Goal: Task Accomplishment & Management: Use online tool/utility

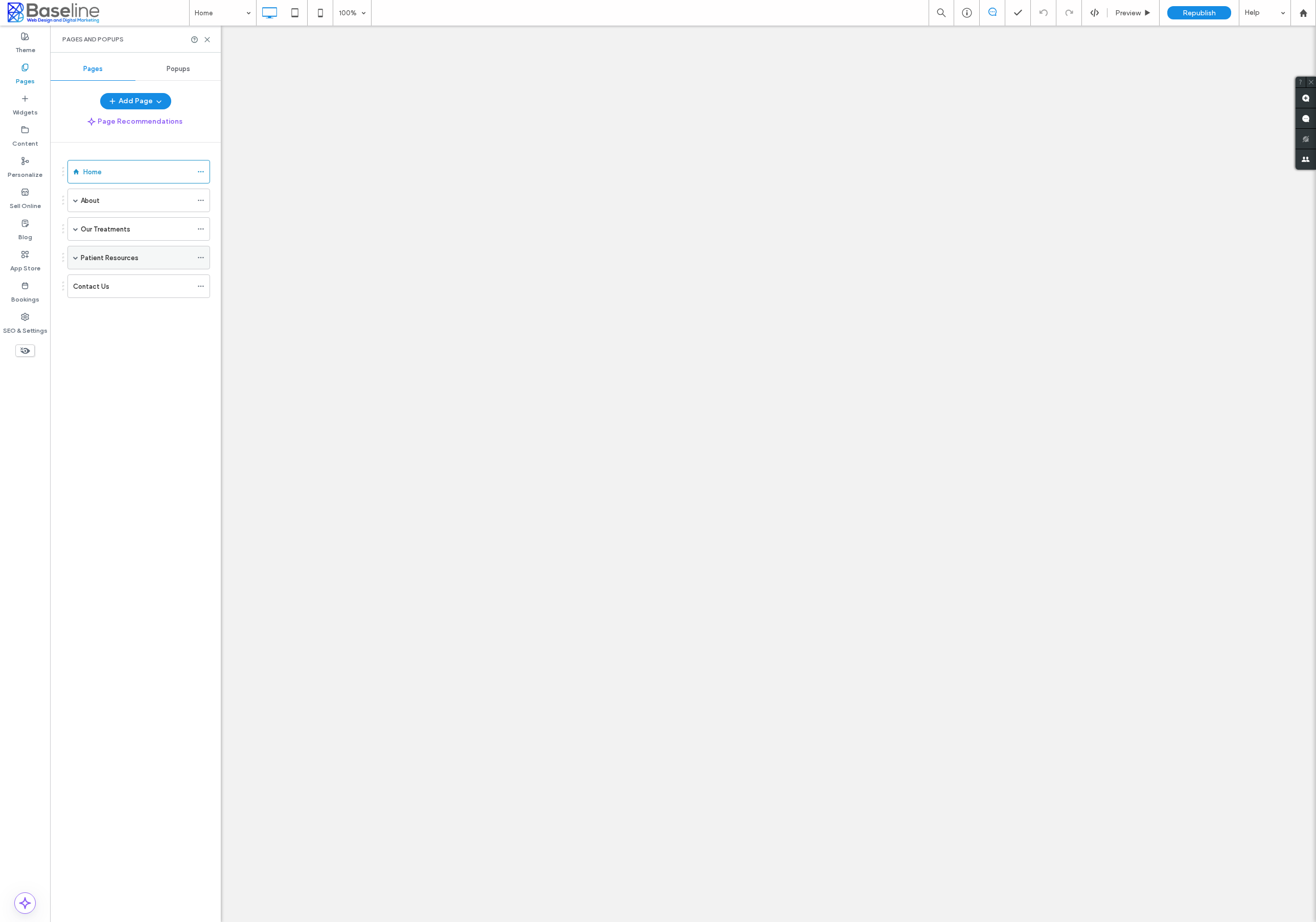
click at [76, 255] on span at bounding box center [75, 257] width 5 height 5
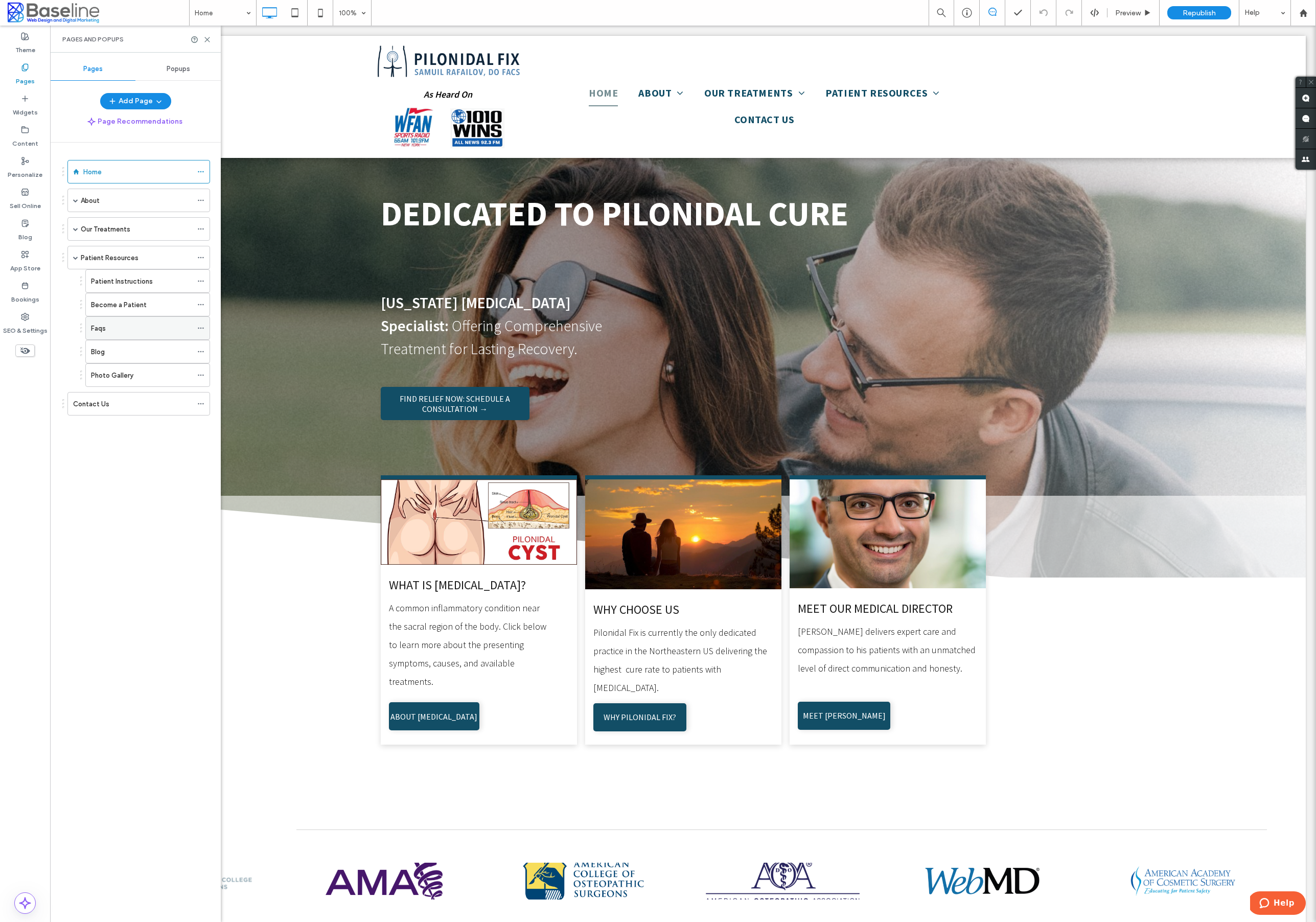
click at [112, 338] on div "Faqs" at bounding box center [141, 328] width 101 height 23
click at [207, 38] on icon at bounding box center [207, 39] width 8 height 8
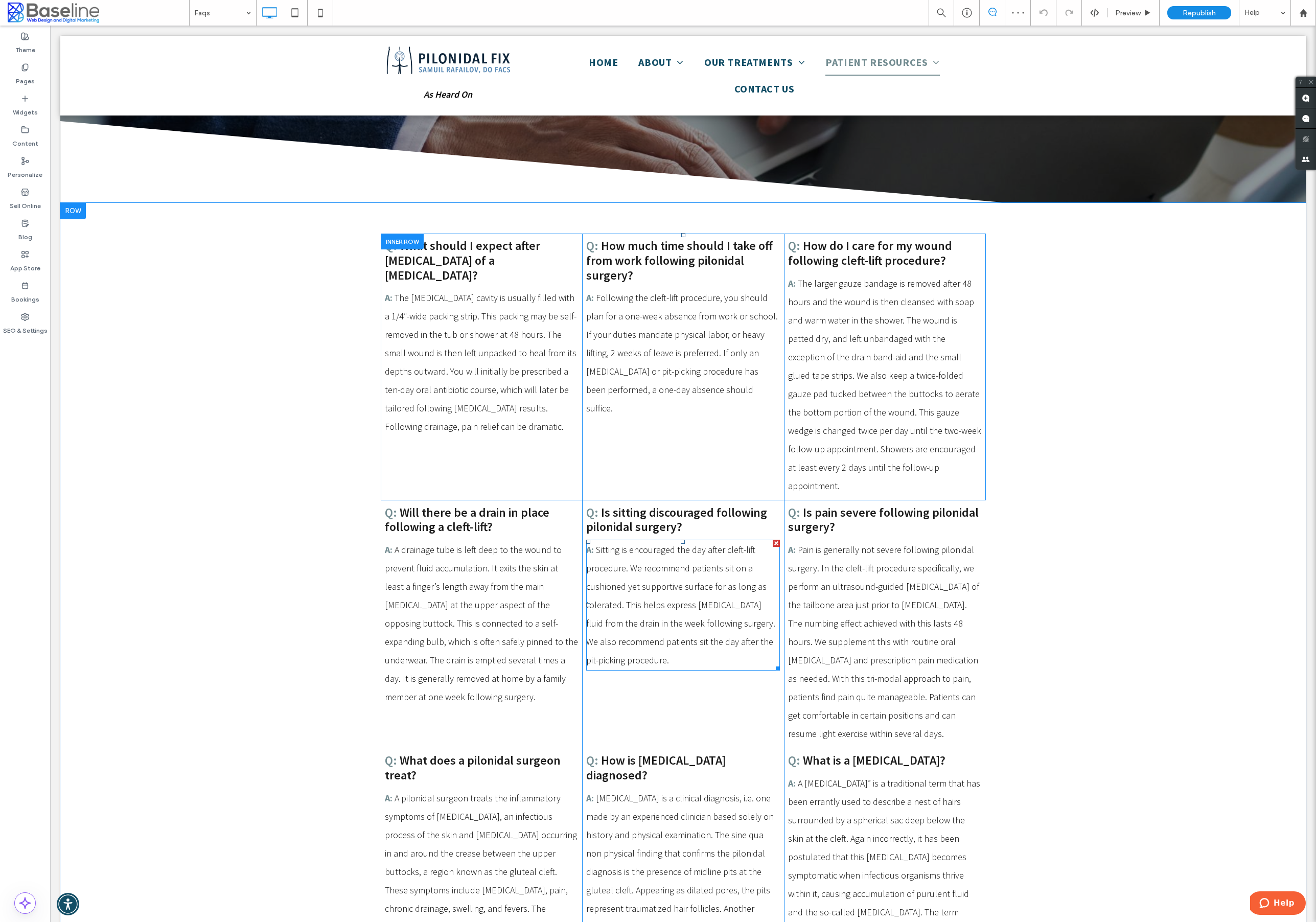
scroll to position [245, 0]
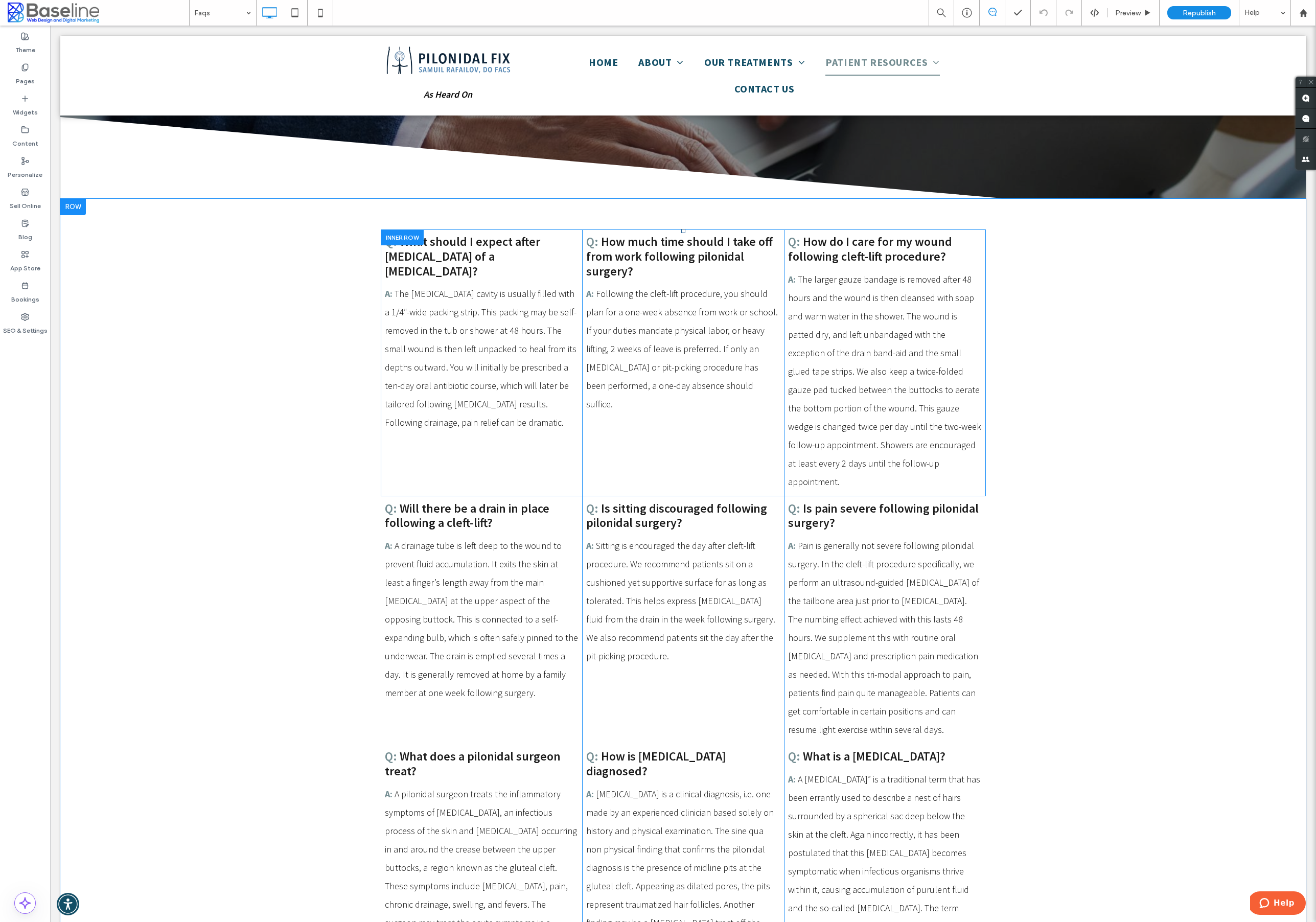
click at [747, 414] on div "Q: How much time should I take off from work following pilonidal surgery? A: Fo…" at bounding box center [683, 363] width 202 height 267
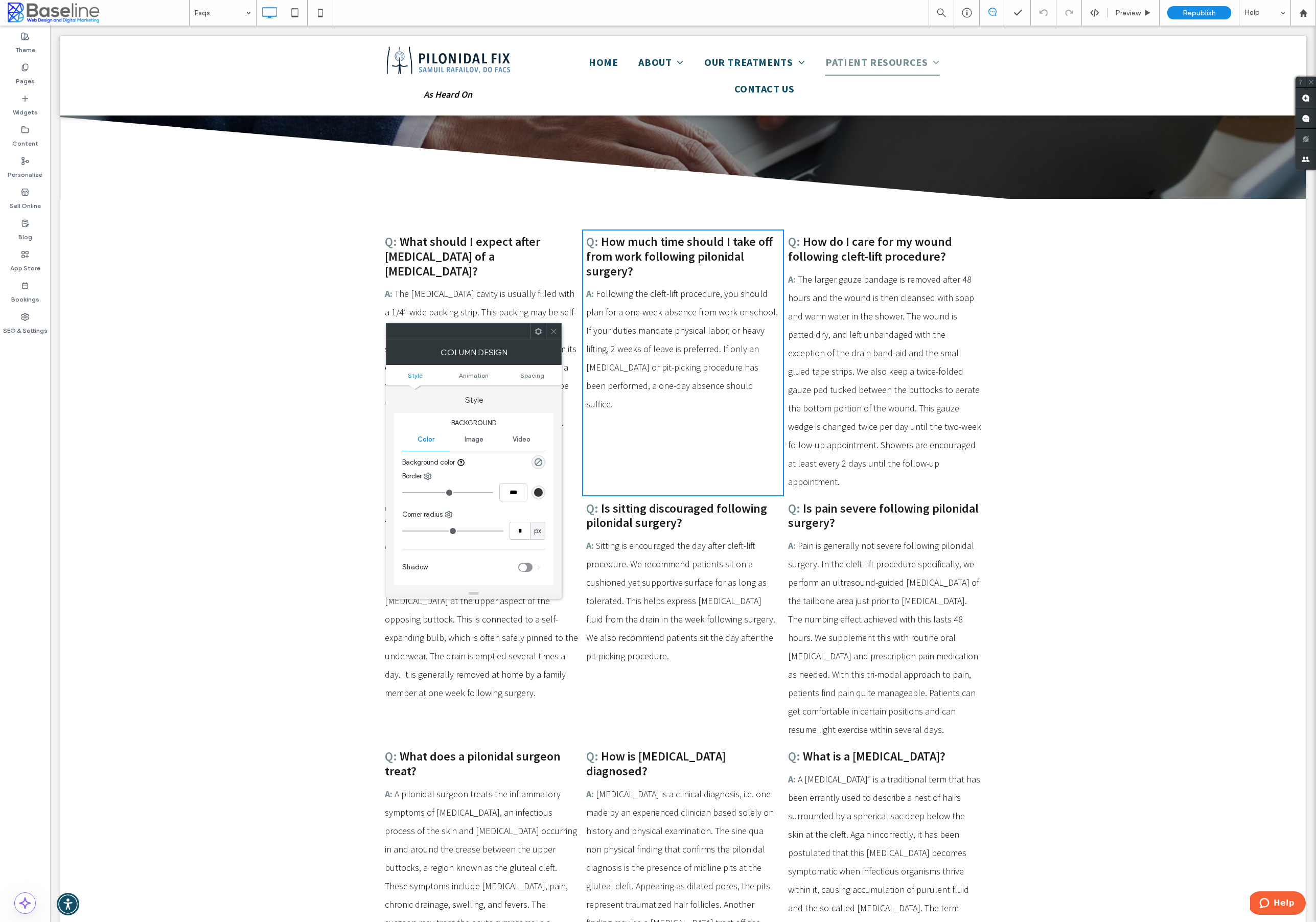
click at [555, 329] on icon at bounding box center [554, 331] width 8 height 8
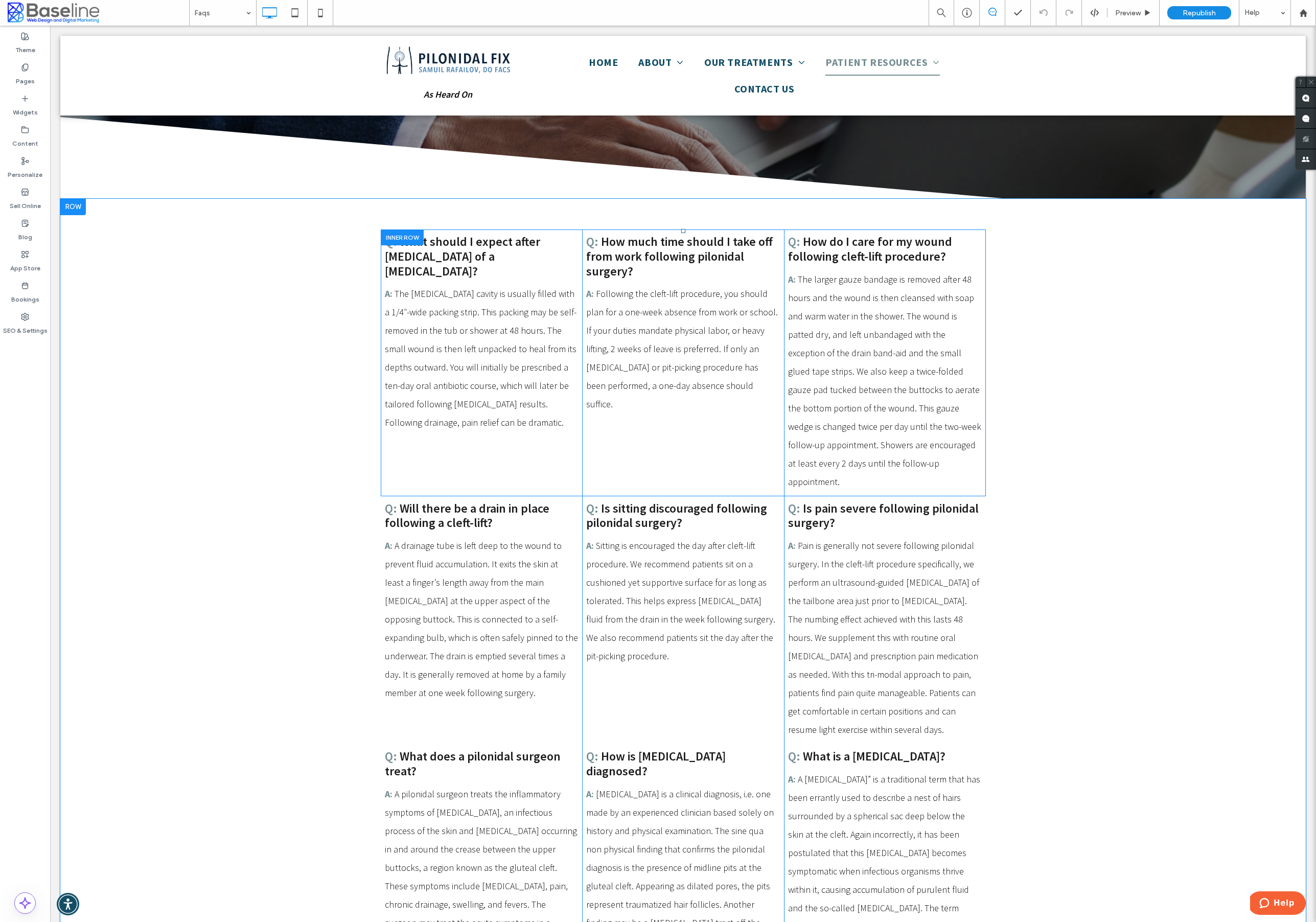
click at [403, 237] on div at bounding box center [402, 237] width 43 height 16
click at [1310, 81] on icon at bounding box center [1311, 81] width 7 height 7
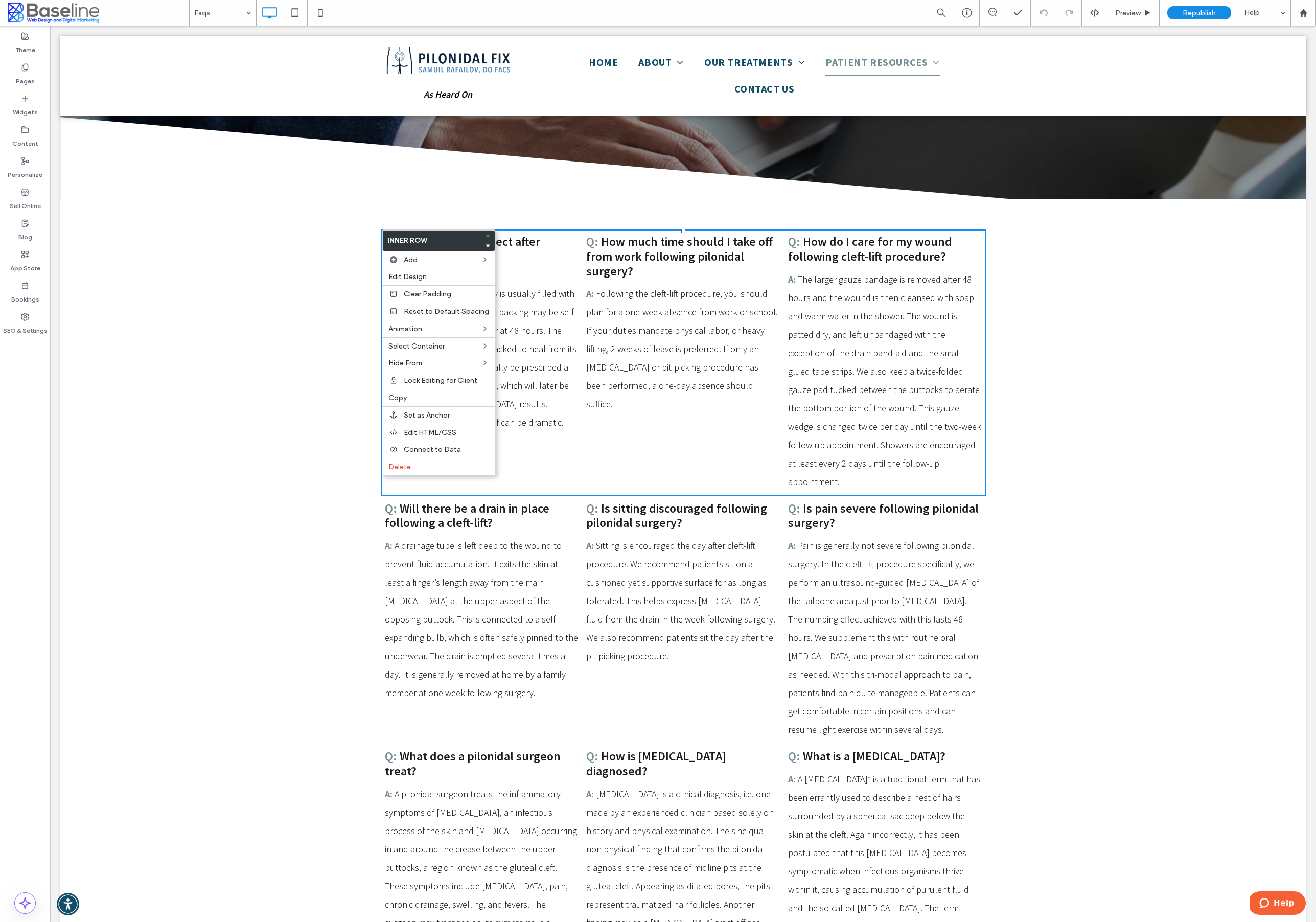
click at [659, 433] on div "Q: How much time should I take off from work following pilonidal surgery? A: Fo…" at bounding box center [683, 363] width 202 height 267
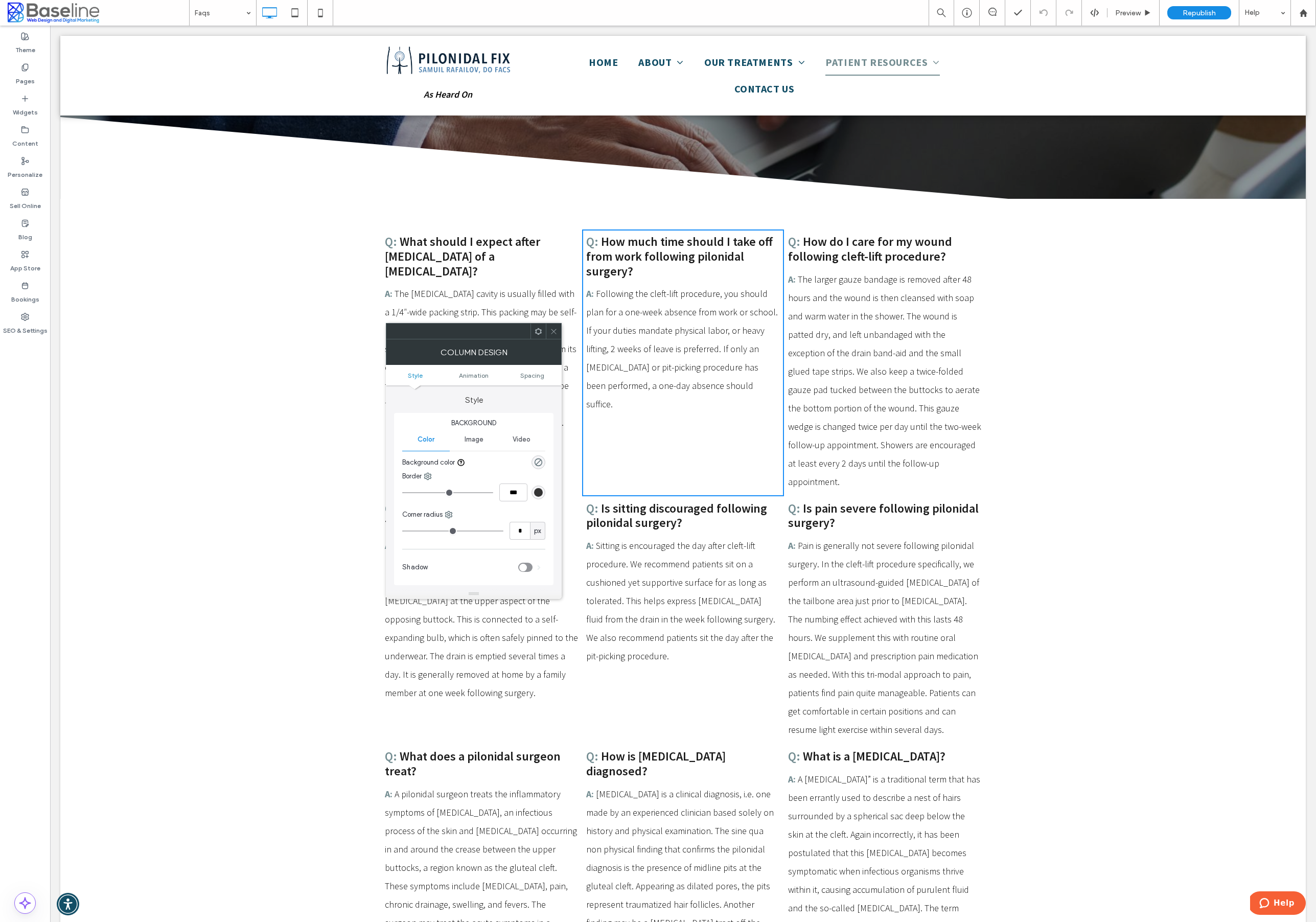
click at [553, 330] on icon at bounding box center [554, 331] width 8 height 8
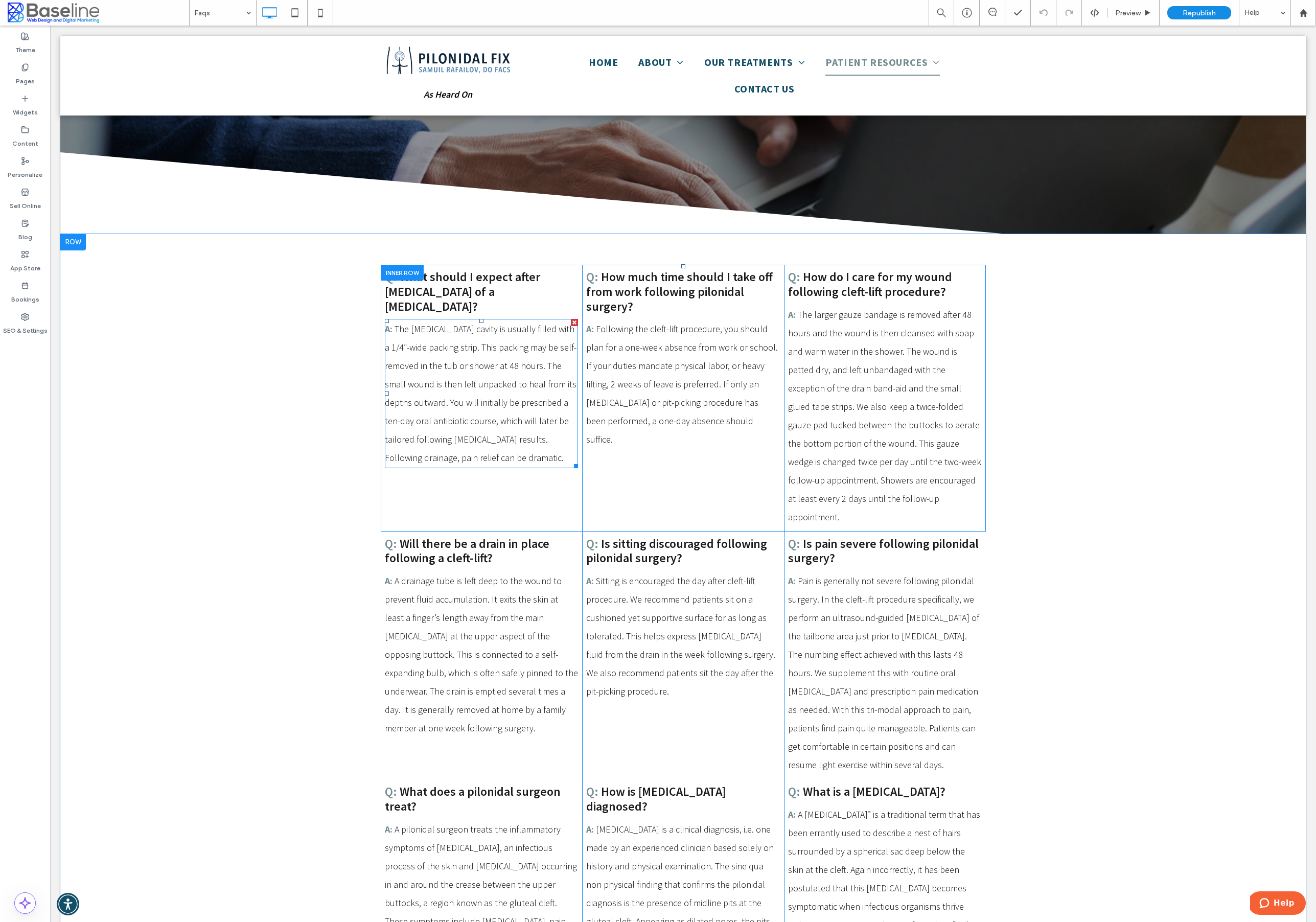
scroll to position [193, 0]
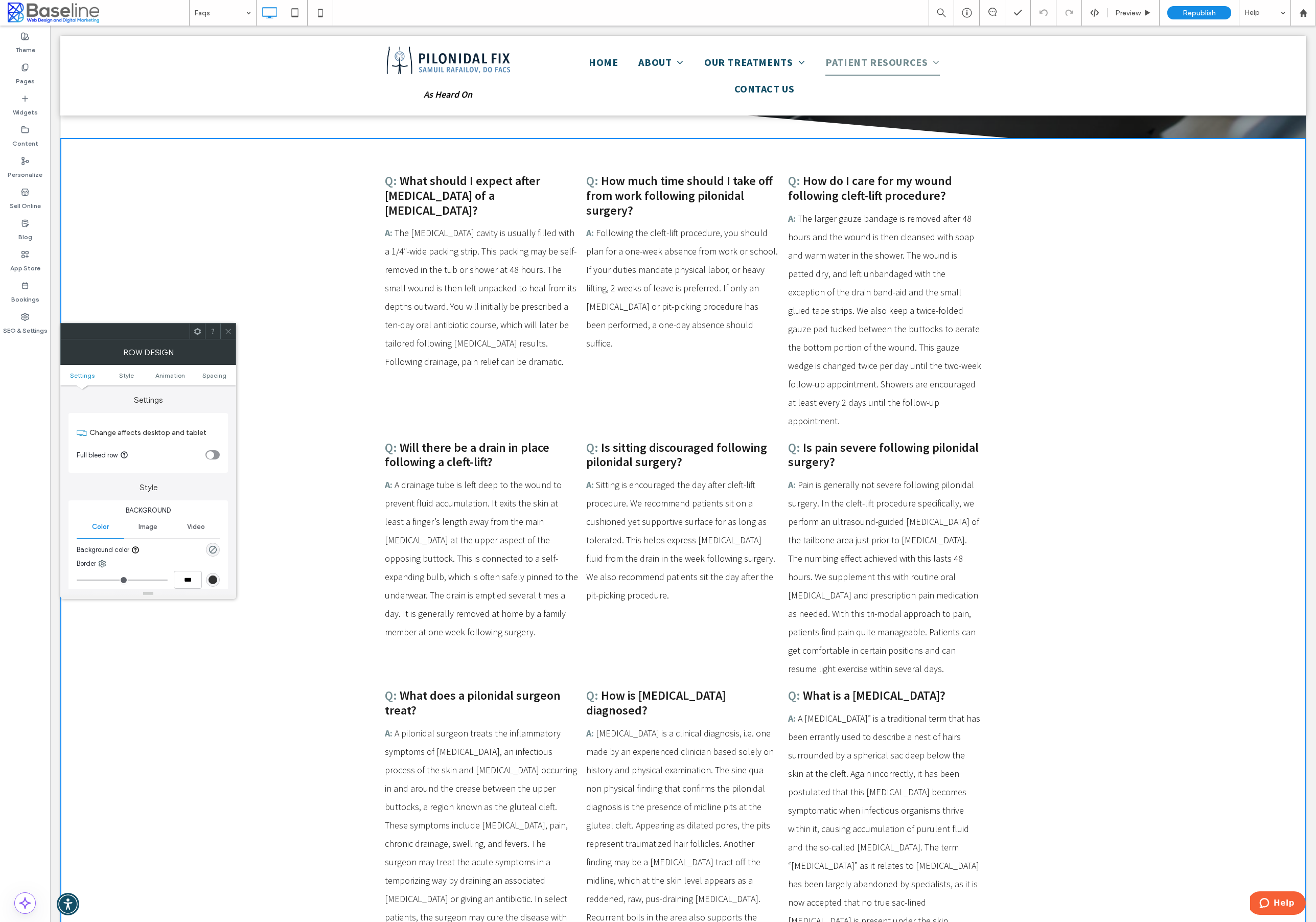
scroll to position [309, 0]
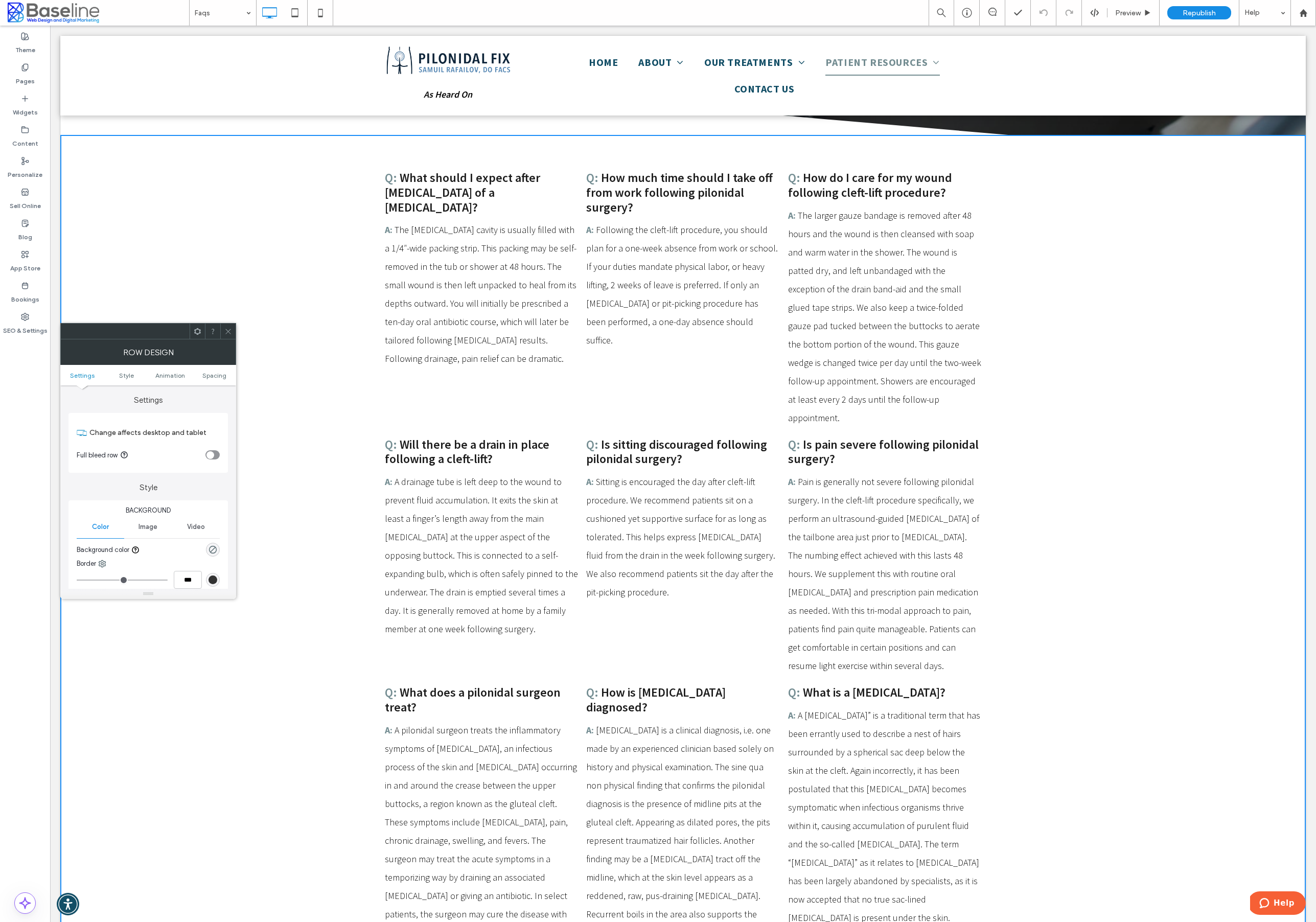
click at [533, 200] on span "What should I expect after [MEDICAL_DATA] of a [MEDICAL_DATA]?" at bounding box center [462, 192] width 155 height 46
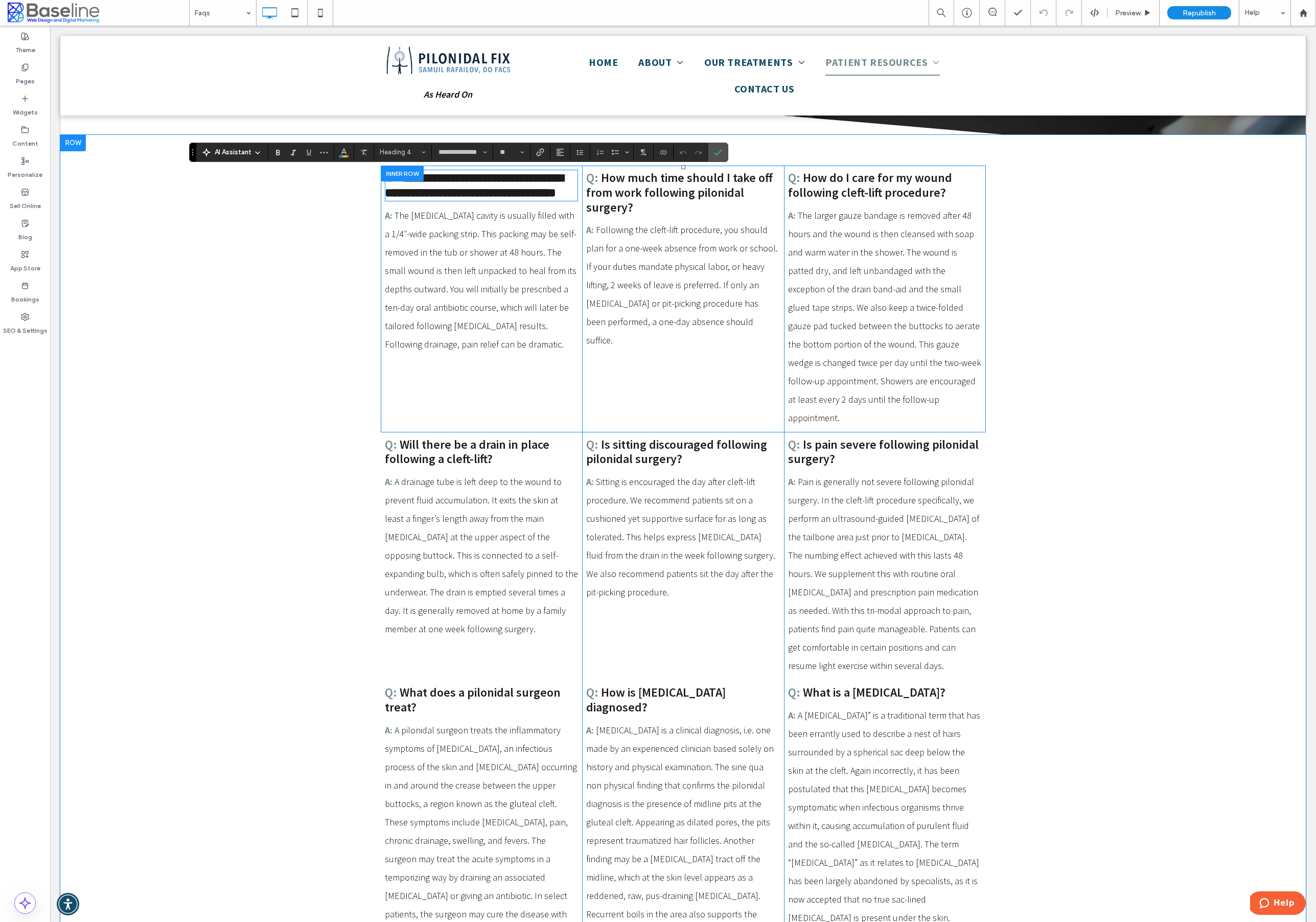
type input "**********"
type input "**"
click at [552, 388] on div "**********" at bounding box center [482, 299] width 202 height 267
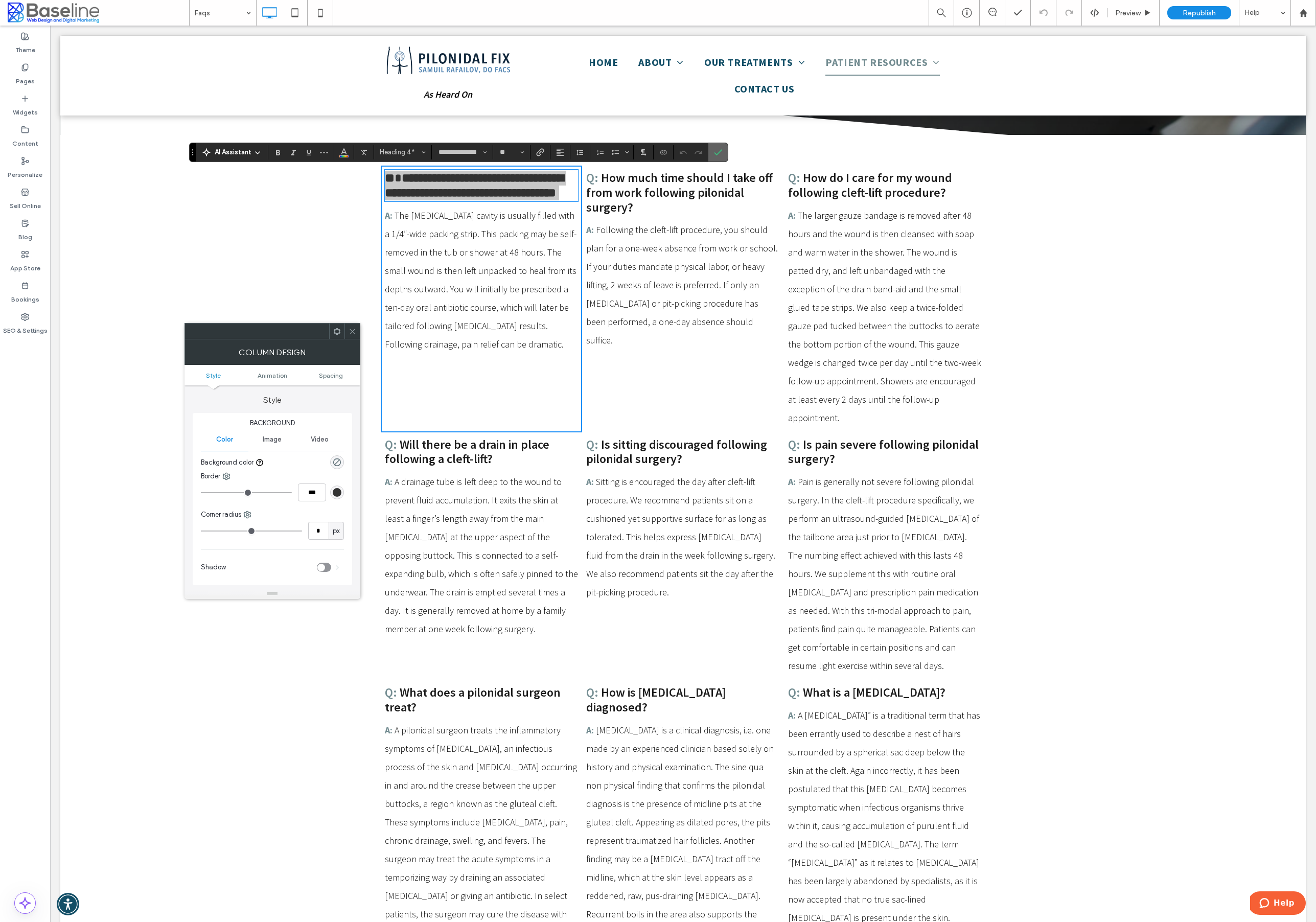
click at [716, 155] on icon "Confirm" at bounding box center [718, 152] width 8 height 8
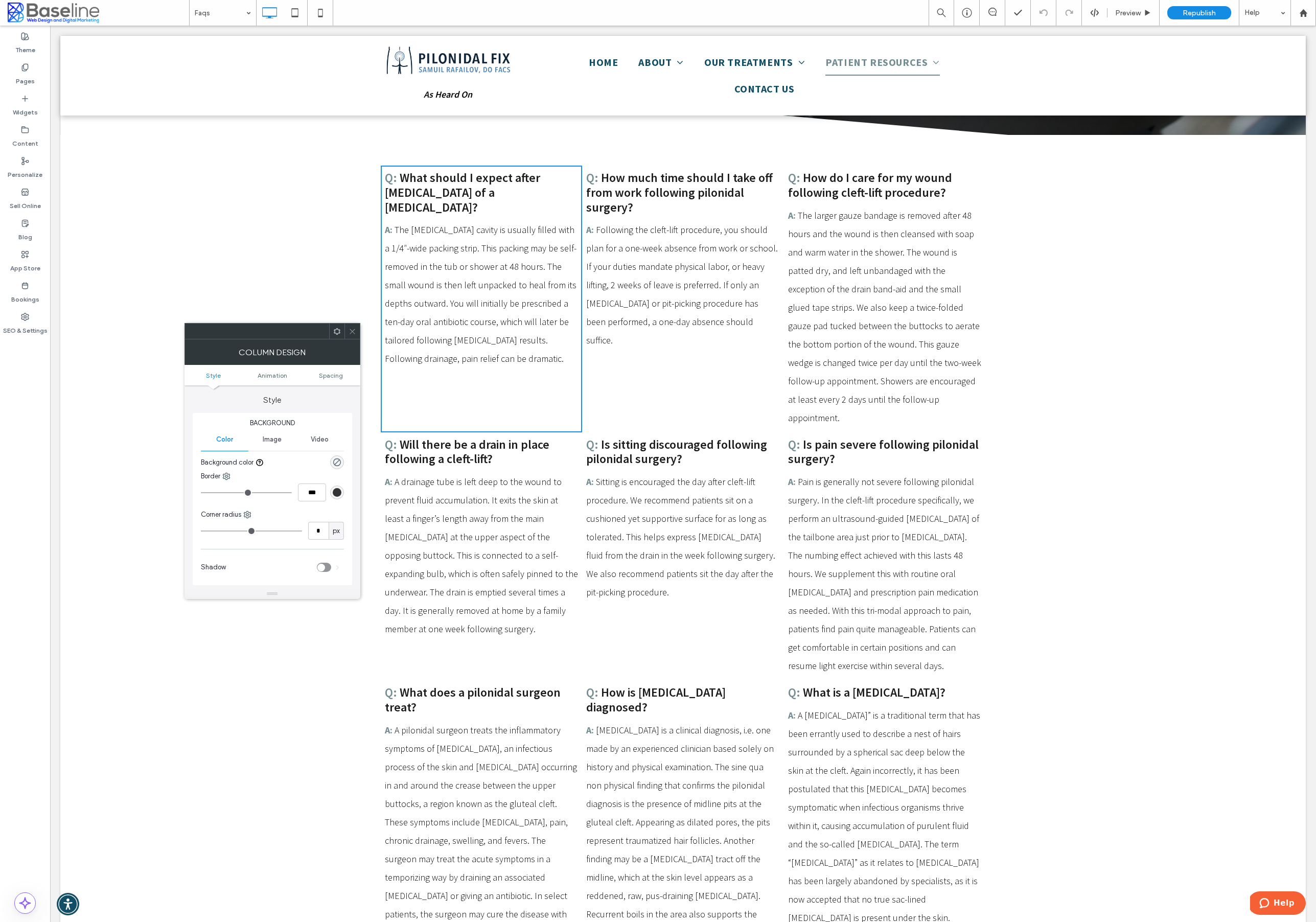
click at [355, 332] on icon at bounding box center [352, 331] width 8 height 8
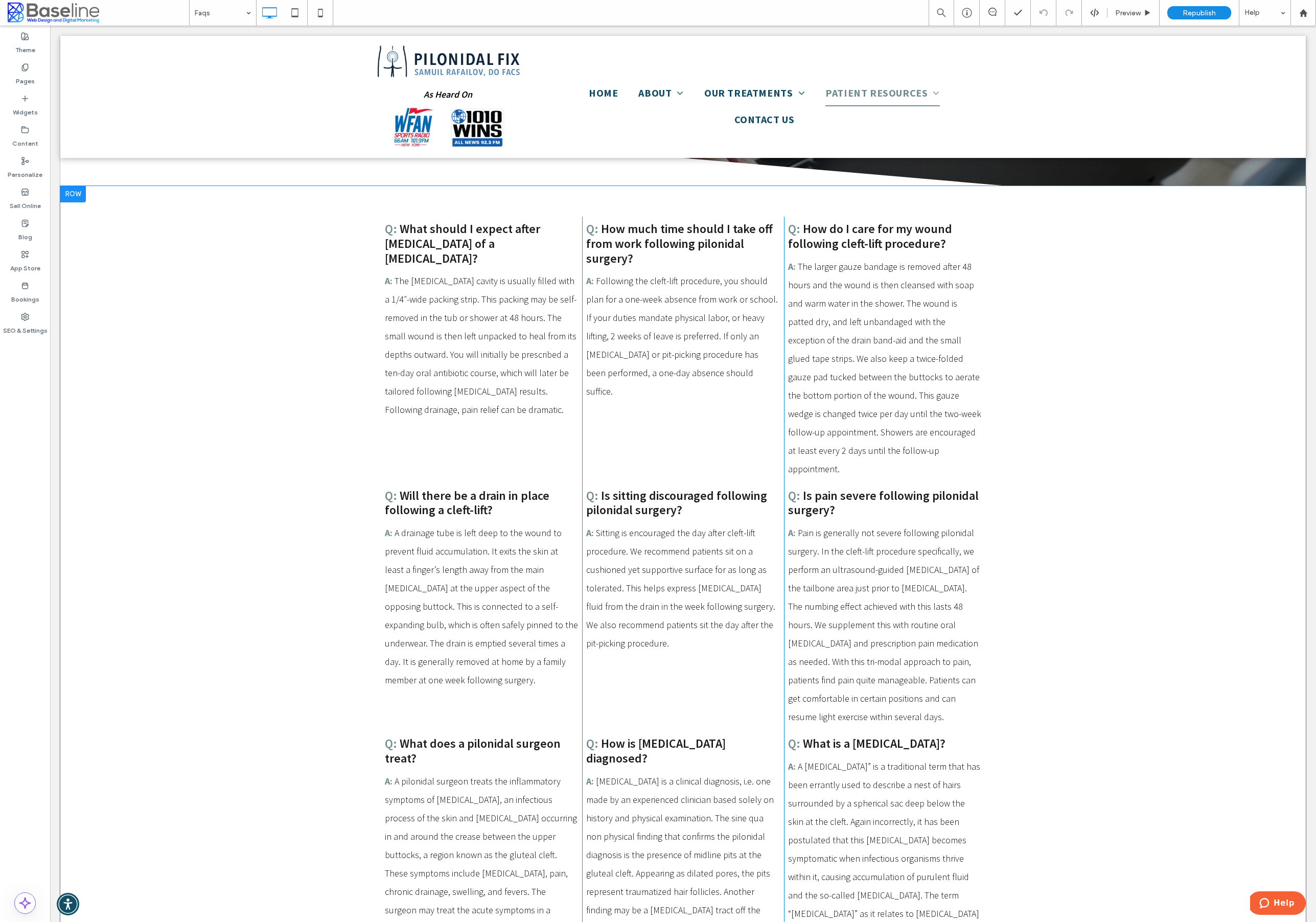
scroll to position [0, 0]
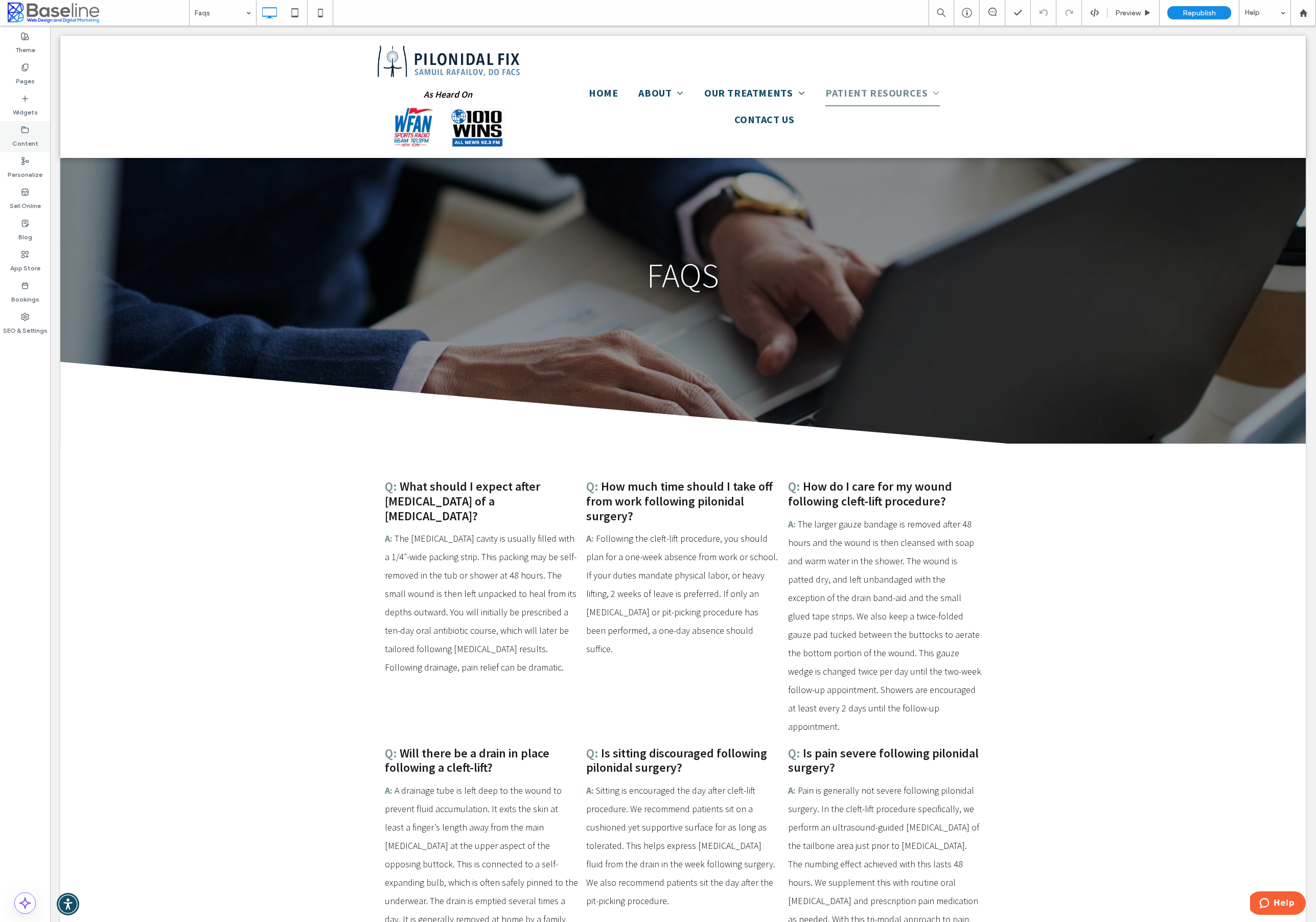
click at [25, 128] on icon at bounding box center [25, 129] width 8 height 8
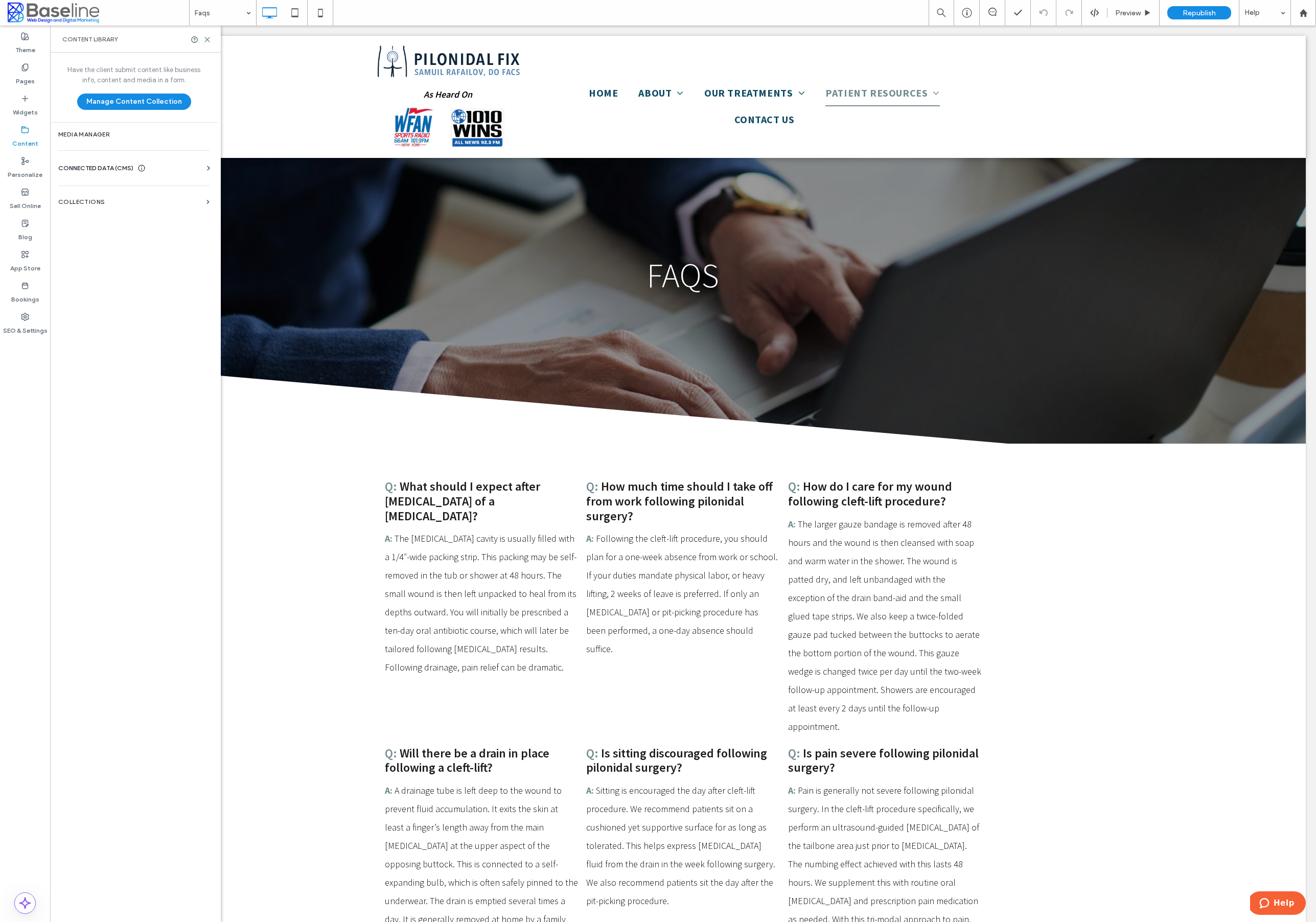
click at [91, 174] on div "Business Info Business Text Business Images Find and Replace" at bounding box center [136, 177] width 155 height 8
click at [109, 167] on span "CONNECTED DATA (CMS)" at bounding box center [95, 168] width 75 height 10
click at [102, 188] on section "Business Info" at bounding box center [136, 193] width 155 height 23
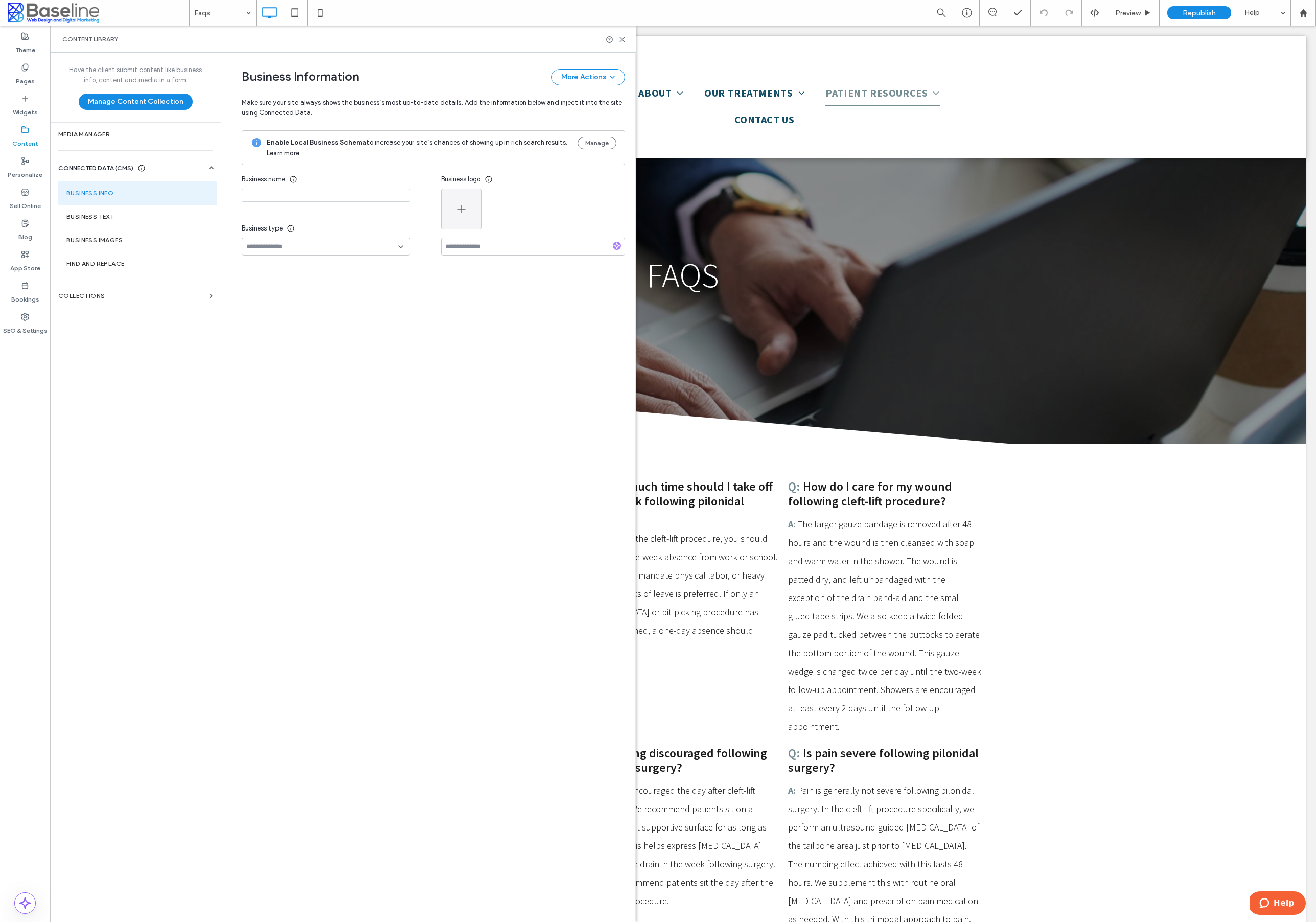
type input "**********"
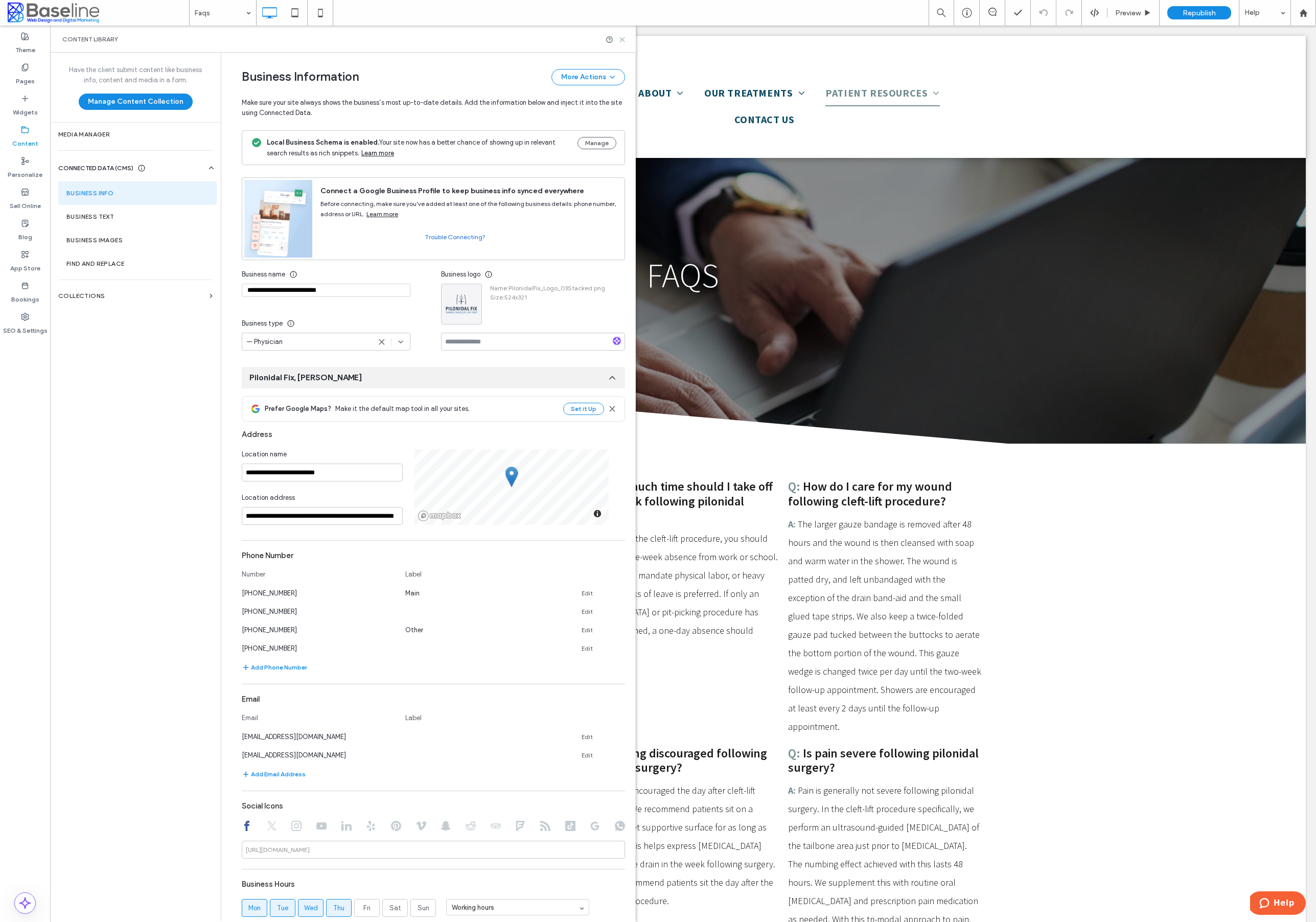
click at [621, 38] on use at bounding box center [622, 39] width 4 height 4
